Goal: Register for event/course

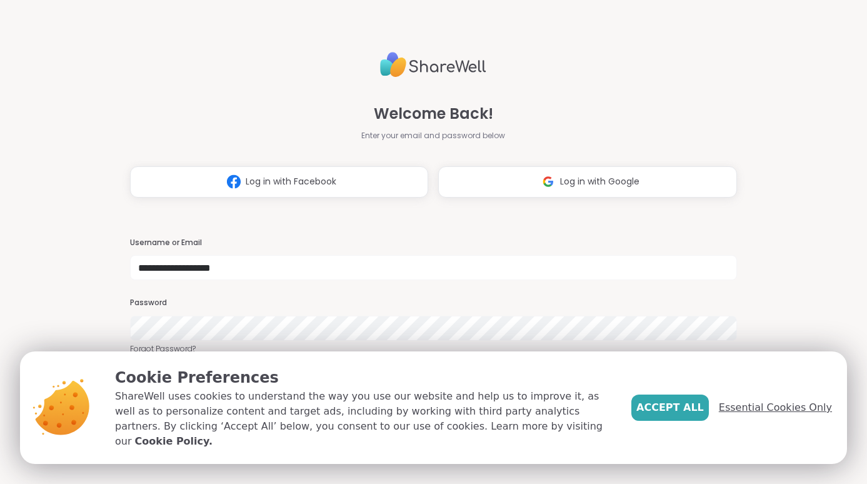
click at [779, 415] on span "Essential Cookies Only" at bounding box center [775, 407] width 113 height 15
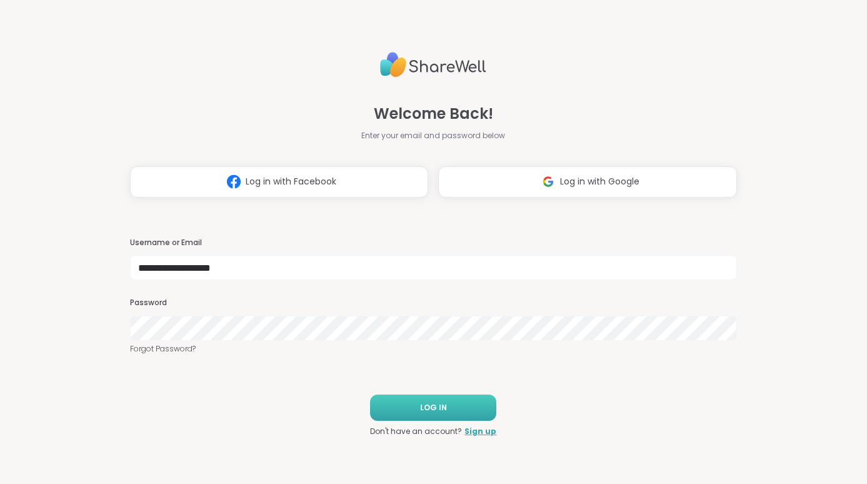
click at [456, 400] on button "LOG IN" at bounding box center [433, 408] width 126 height 26
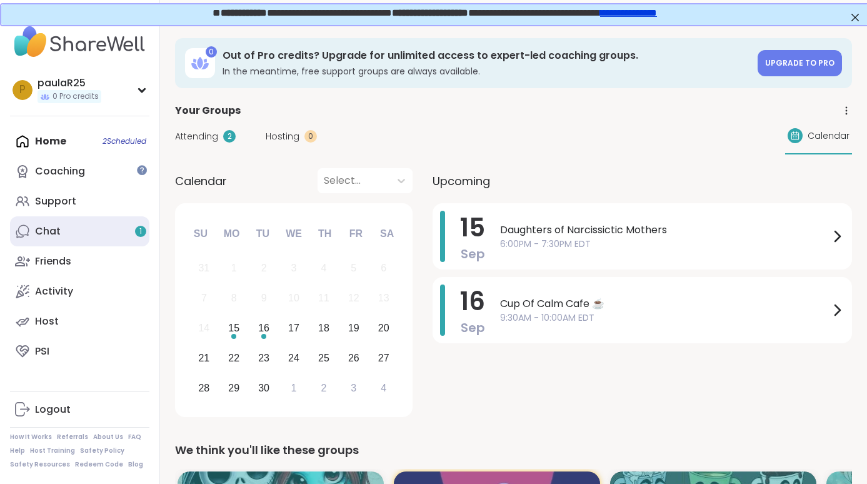
click at [80, 229] on link "Chat 1" at bounding box center [79, 231] width 139 height 30
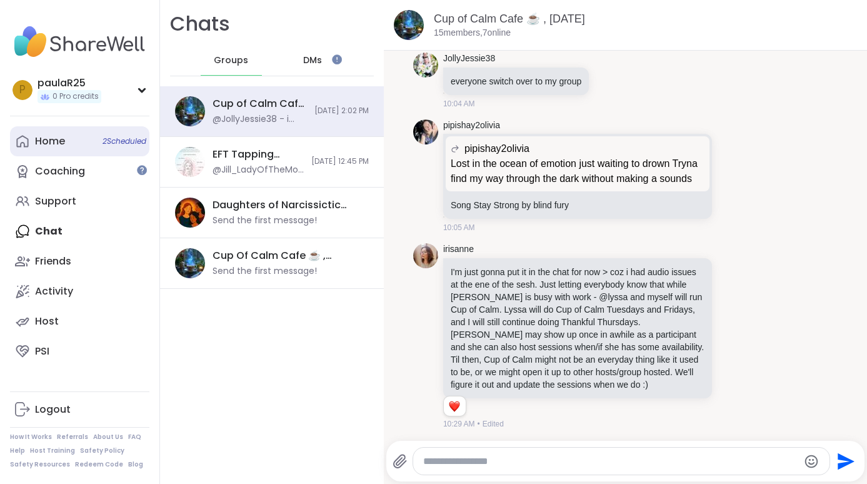
click at [54, 141] on div "Home 2 Scheduled" at bounding box center [50, 141] width 30 height 14
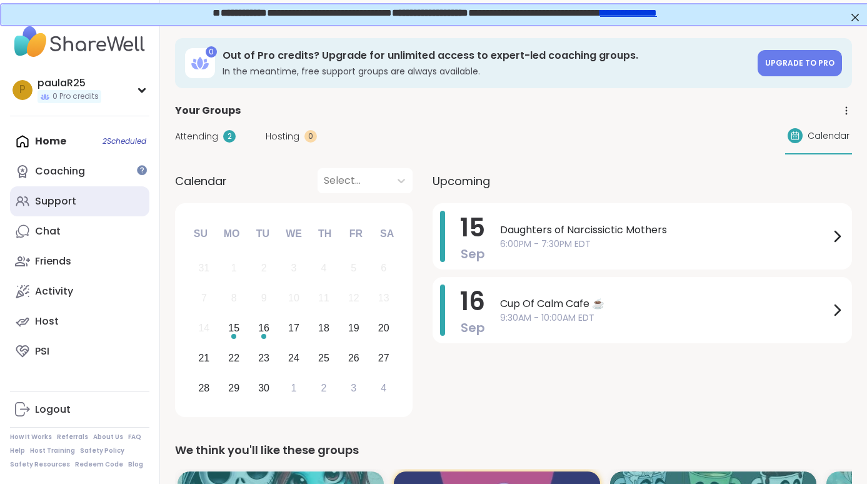
click at [93, 191] on link "Support" at bounding box center [79, 201] width 139 height 30
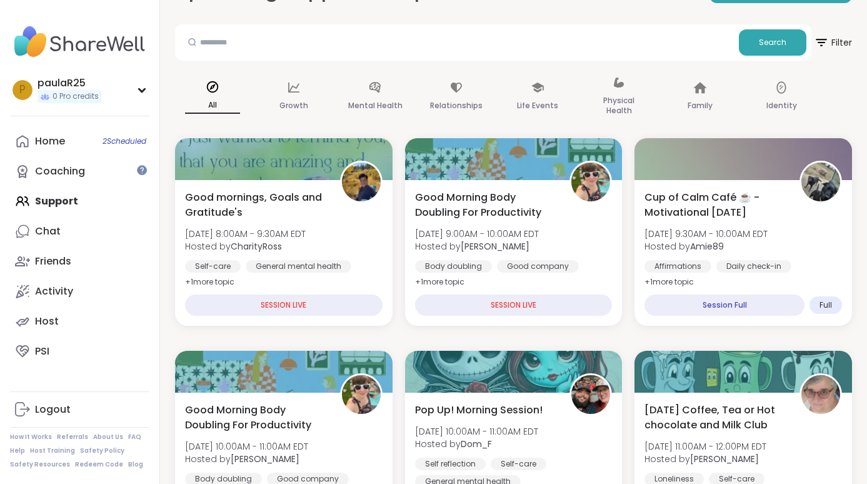
scroll to position [78, 0]
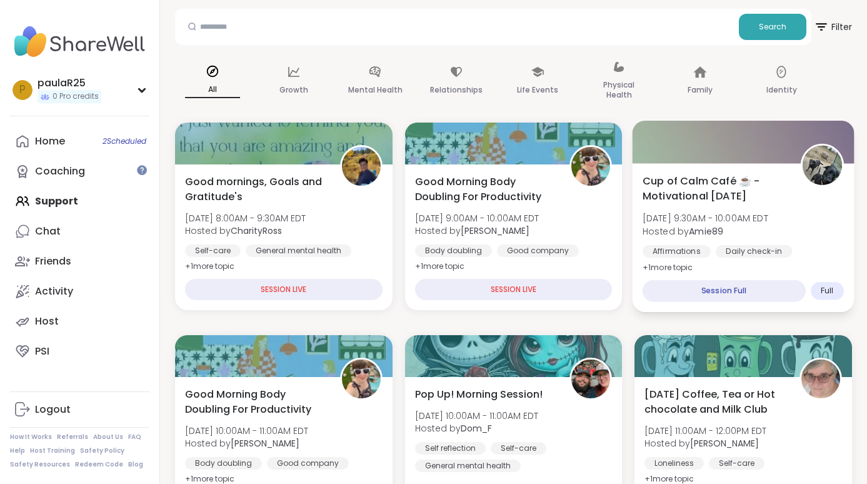
click at [694, 176] on span "Cup of Calm Café ☕️ - Motivational [DATE]" at bounding box center [715, 188] width 144 height 31
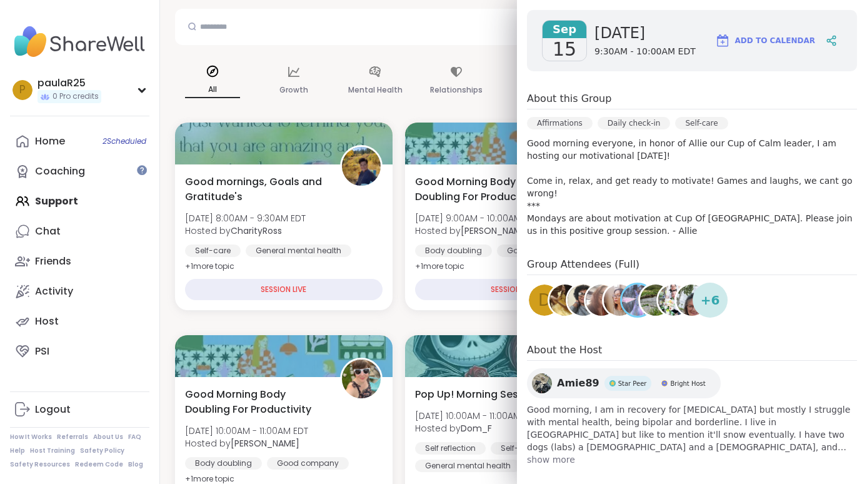
scroll to position [194, 0]
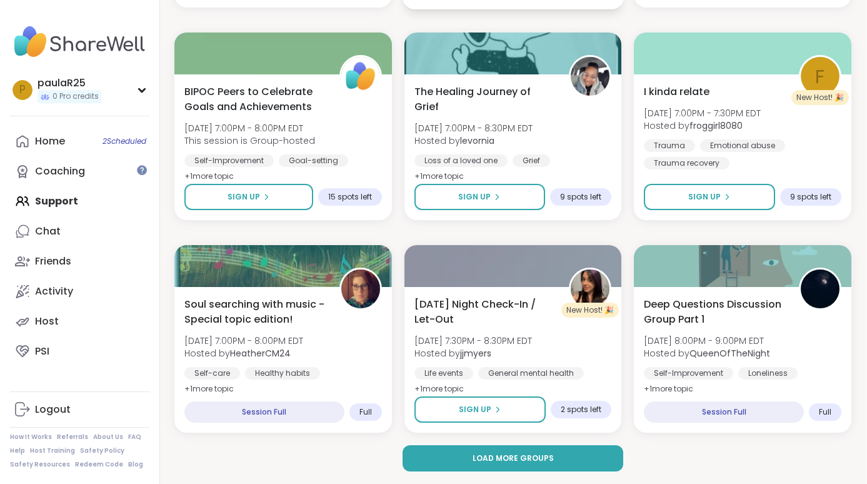
scroll to position [2293, 1]
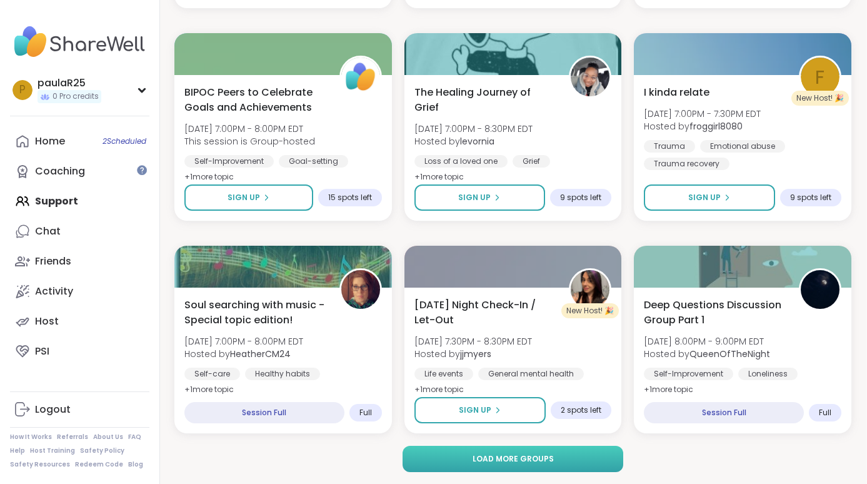
click at [435, 455] on button "Load more groups" at bounding box center [513, 459] width 221 height 26
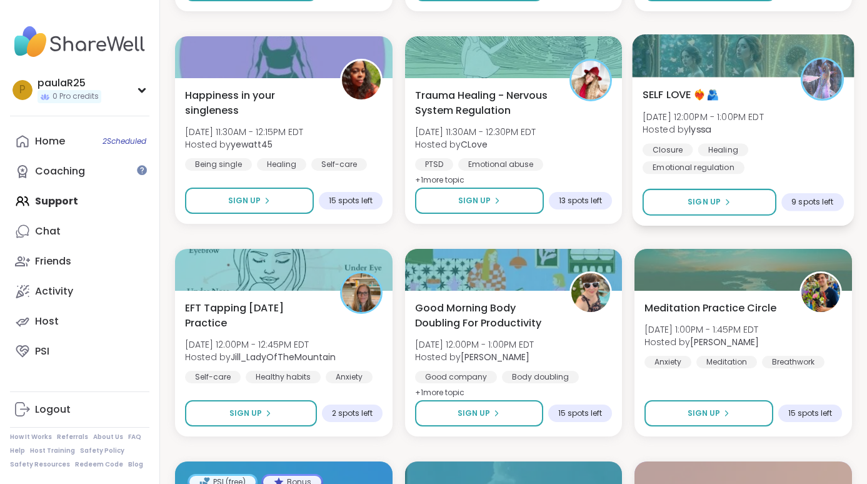
scroll to position [4429, 0]
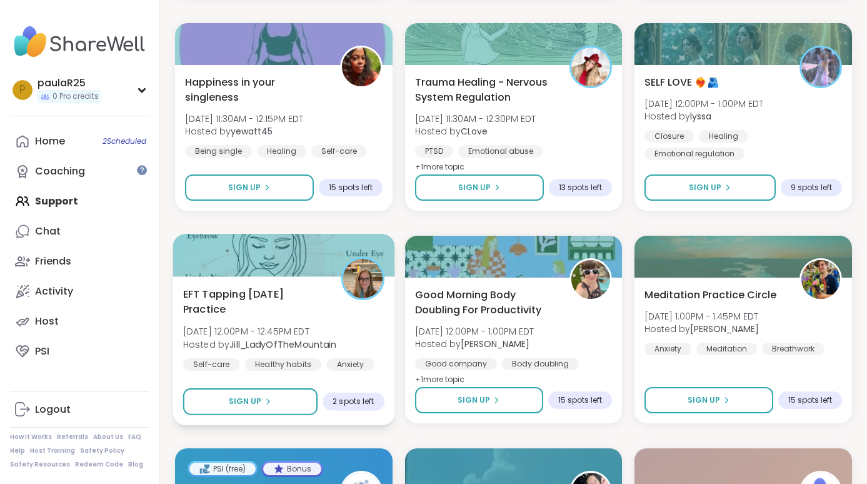
click at [276, 315] on span "EFT Tapping [DATE] Practice" at bounding box center [255, 301] width 144 height 31
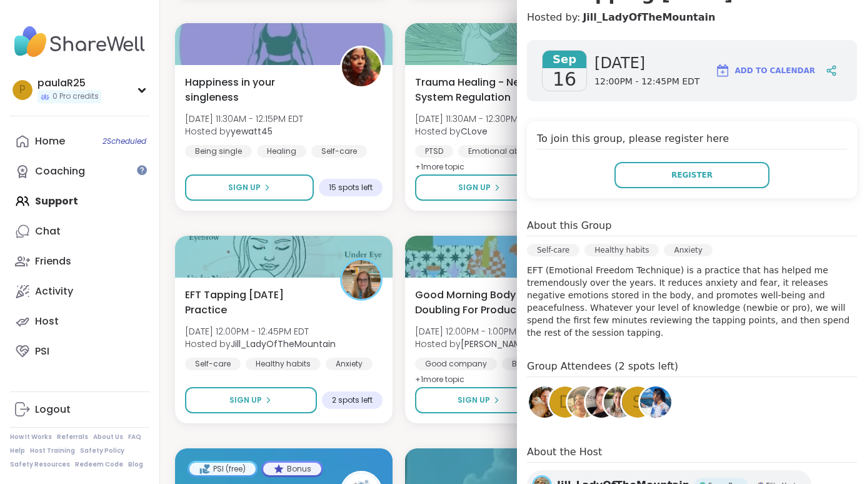
scroll to position [144, 0]
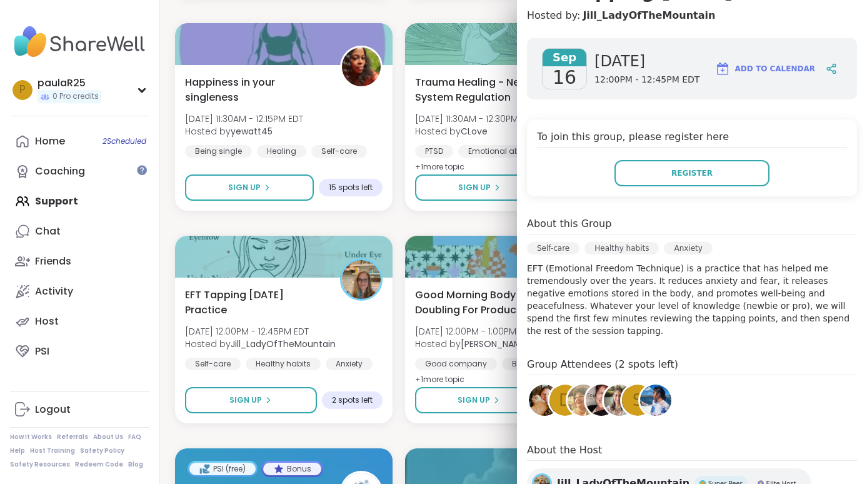
click at [652, 399] on img at bounding box center [655, 400] width 31 height 31
click at [535, 395] on img at bounding box center [544, 400] width 31 height 31
click at [626, 403] on div "s" at bounding box center [637, 400] width 31 height 31
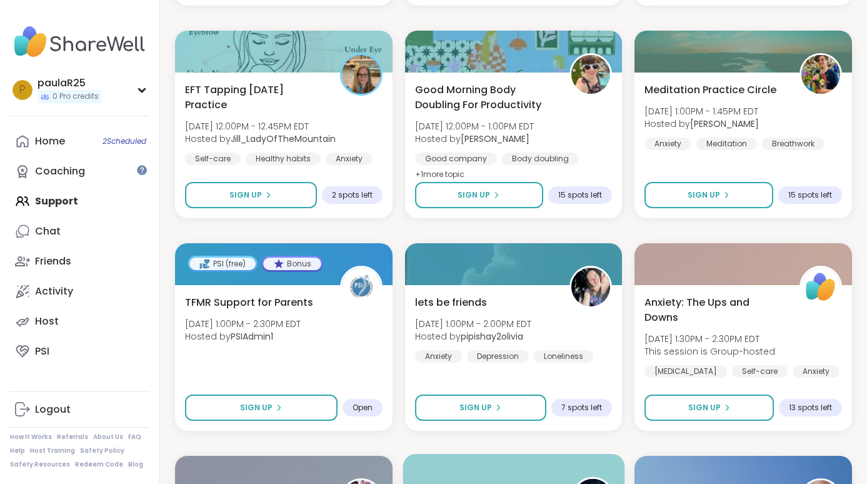
scroll to position [4515, 0]
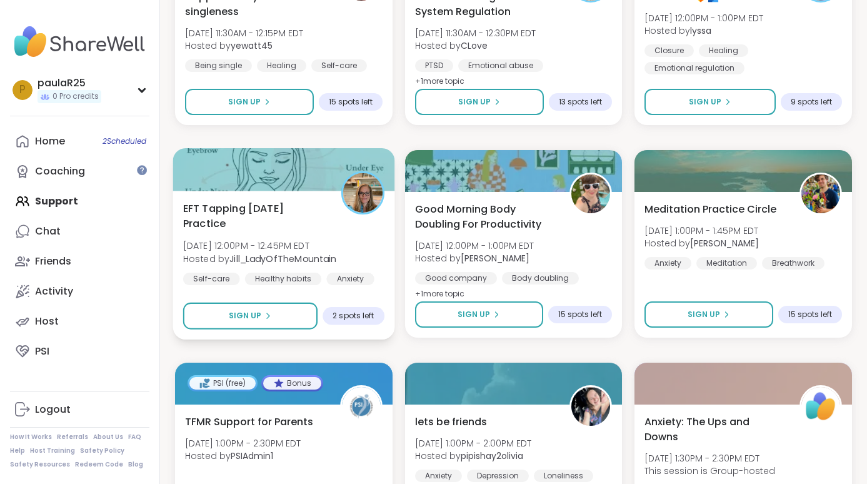
click at [268, 215] on span "EFT Tapping [DATE] Practice" at bounding box center [255, 216] width 144 height 31
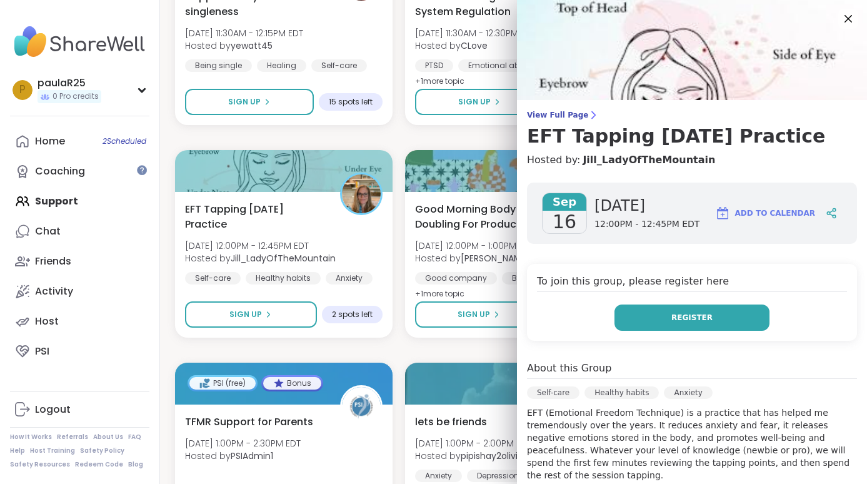
click at [650, 318] on button "Register" at bounding box center [692, 318] width 155 height 26
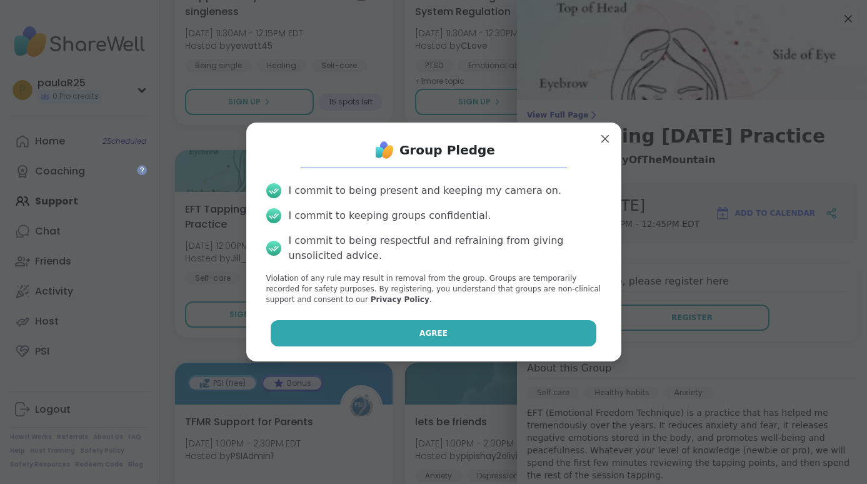
click at [462, 338] on button "Agree" at bounding box center [434, 333] width 326 height 26
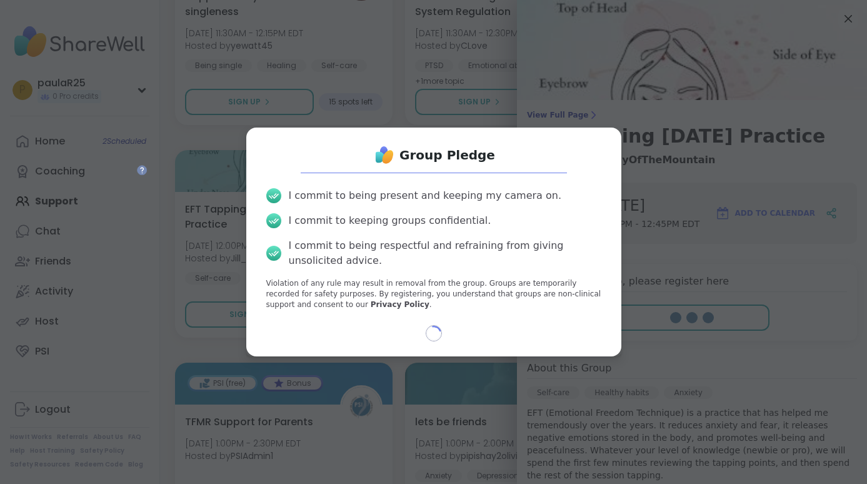
select select "**"
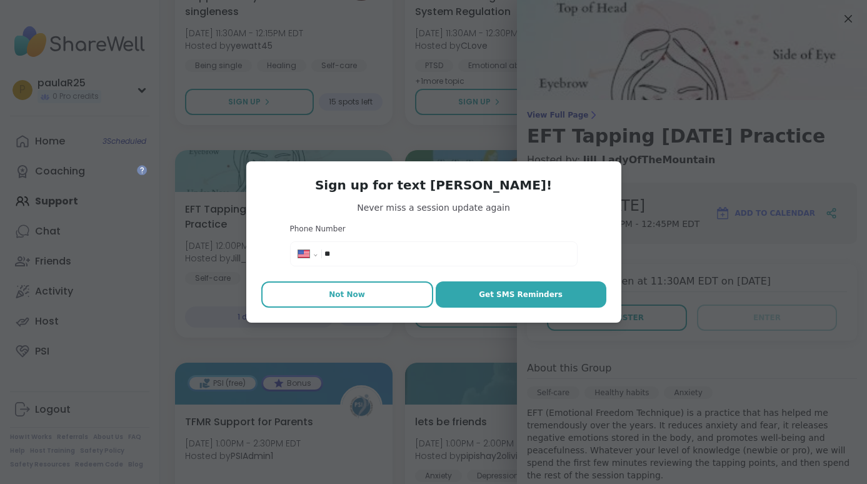
click at [397, 291] on button "Not Now" at bounding box center [347, 294] width 172 height 26
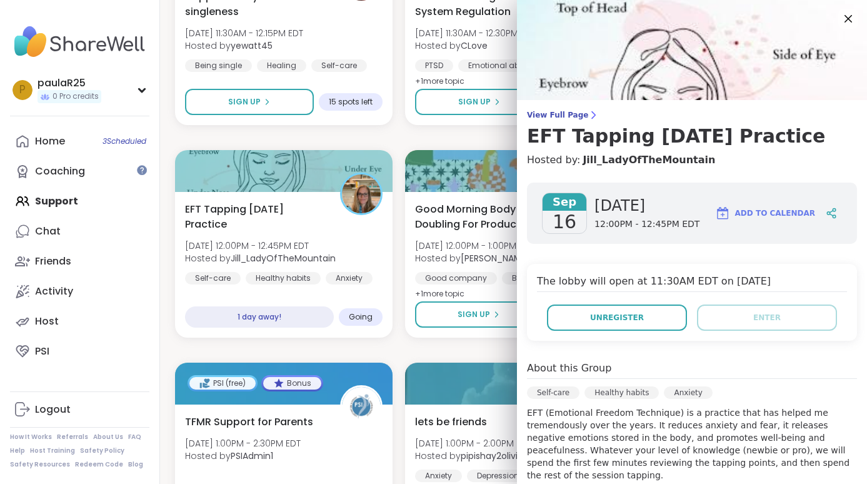
type textarea "*"
click at [45, 140] on div "Home 3 Scheduled" at bounding box center [50, 141] width 30 height 14
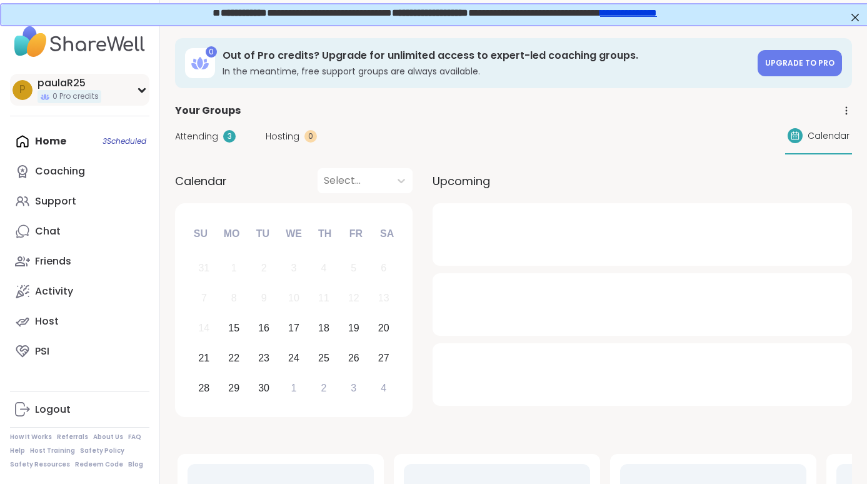
click at [126, 91] on div "p paulaR25 0 Pro credits" at bounding box center [79, 90] width 139 height 32
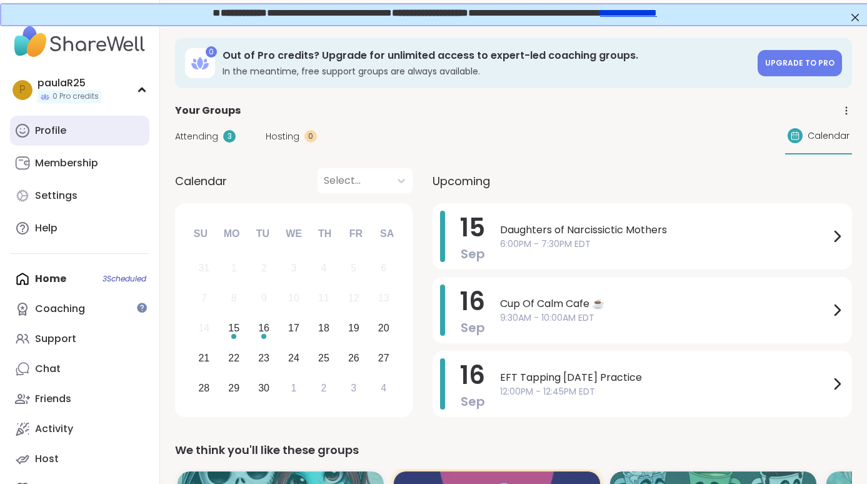
click at [73, 136] on link "Profile" at bounding box center [79, 131] width 139 height 30
